Goal: Contribute content

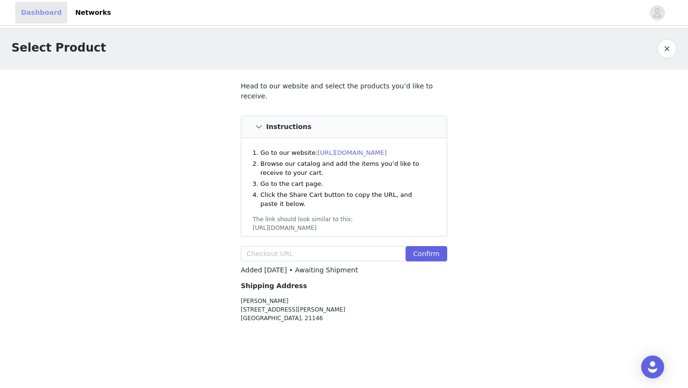
click at [43, 14] on link "Dashboard" at bounding box center [41, 12] width 52 height 21
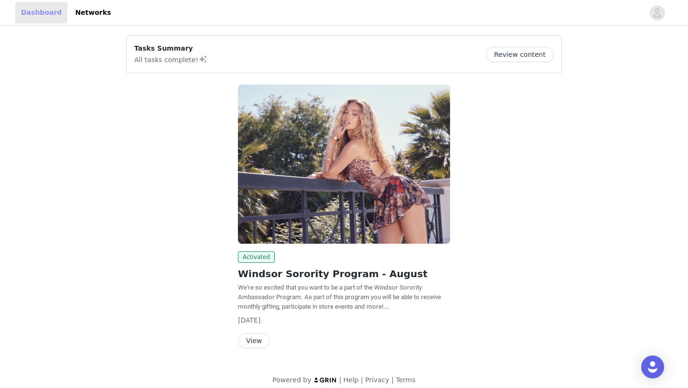
scroll to position [9, 0]
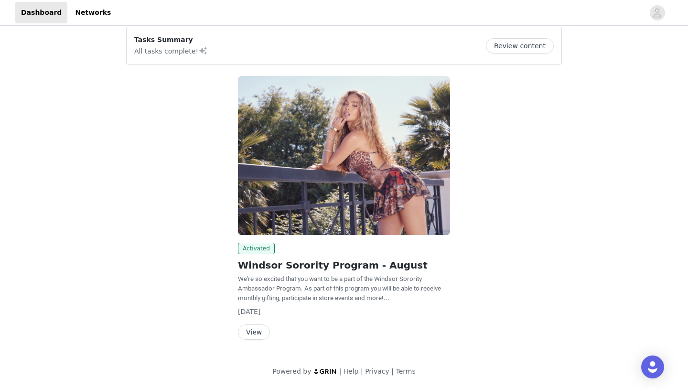
click at [252, 328] on button "View" at bounding box center [254, 331] width 32 height 15
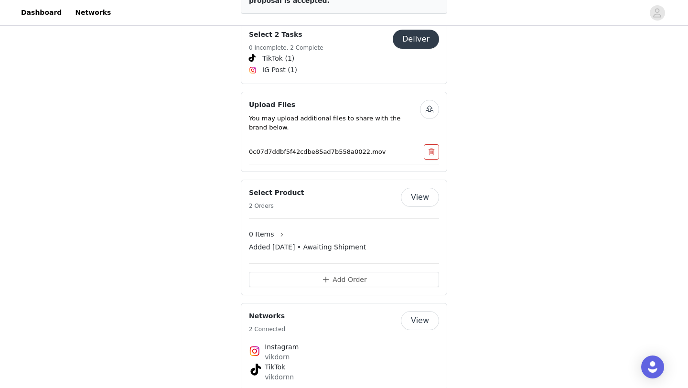
scroll to position [511, 0]
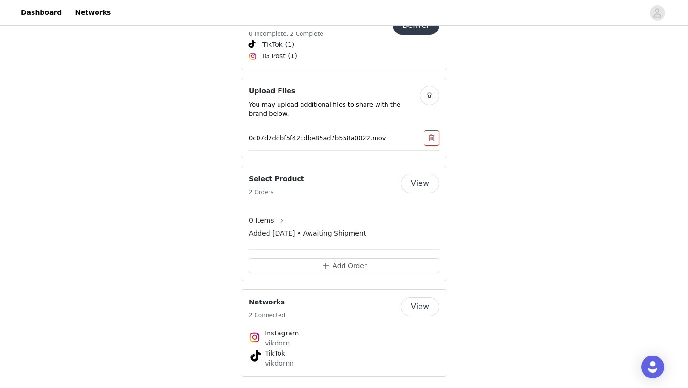
click at [331, 100] on p "You may upload additional files to share with the brand below." at bounding box center [334, 109] width 171 height 19
click at [270, 86] on h4 "Upload Files" at bounding box center [334, 91] width 171 height 10
